Goal: Task Accomplishment & Management: Use online tool/utility

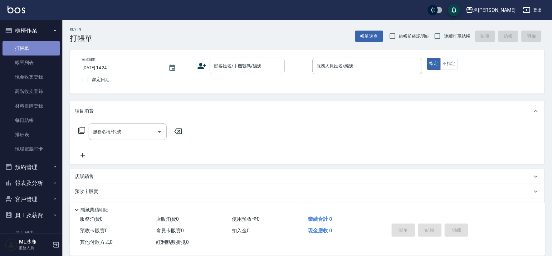
click at [38, 46] on link "打帳單" at bounding box center [30, 48] width 57 height 14
click at [455, 42] on label "連續打單結帳" at bounding box center [450, 36] width 39 height 13
click at [444, 42] on input "連續打單結帳" at bounding box center [437, 36] width 13 height 13
checkbox input "true"
click at [27, 56] on link "帳單列表" at bounding box center [30, 63] width 57 height 14
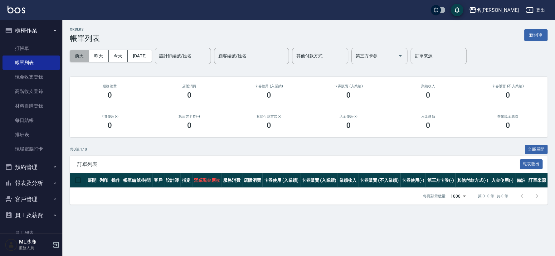
click at [78, 59] on button "前天" at bounding box center [79, 56] width 19 height 12
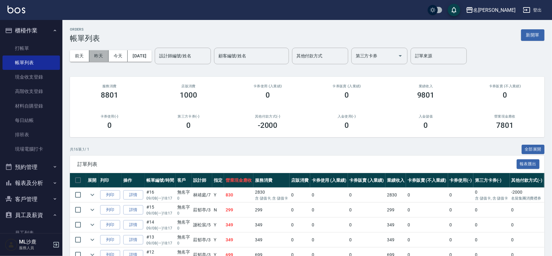
click at [101, 59] on button "昨天" at bounding box center [98, 56] width 19 height 12
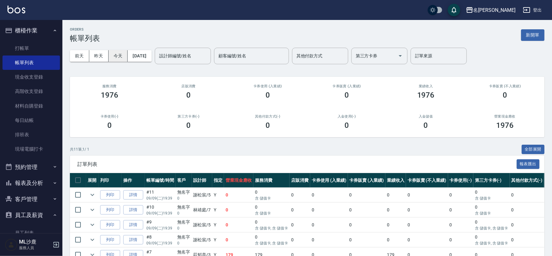
click at [126, 58] on button "今天" at bounding box center [118, 56] width 19 height 12
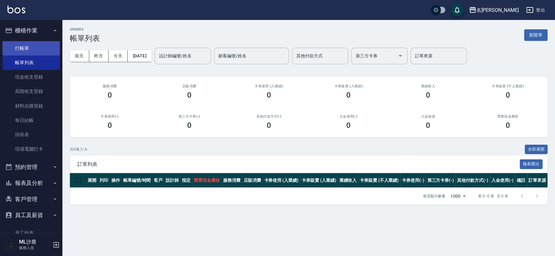
click at [37, 44] on link "打帳單" at bounding box center [30, 48] width 57 height 14
